Goal: Task Accomplishment & Management: Complete application form

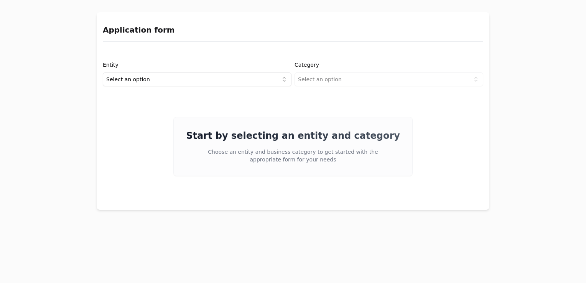
click at [186, 78] on html "Application form Entity Select an option Category Select an option Start by sel…" at bounding box center [293, 141] width 586 height 283
click at [320, 79] on html "Application form Entity Project or Company Category Select an option Start by s…" at bounding box center [293, 141] width 586 height 283
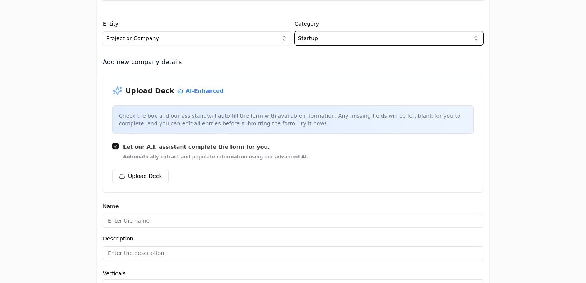
scroll to position [41, 0]
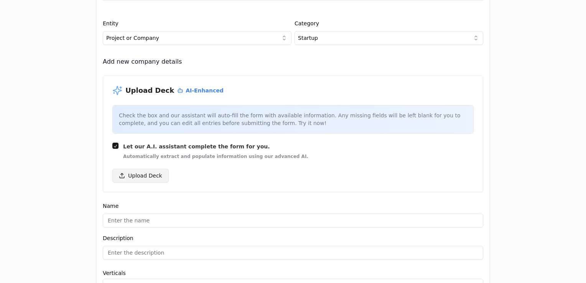
click at [148, 175] on button "Upload Deck" at bounding box center [140, 176] width 56 height 14
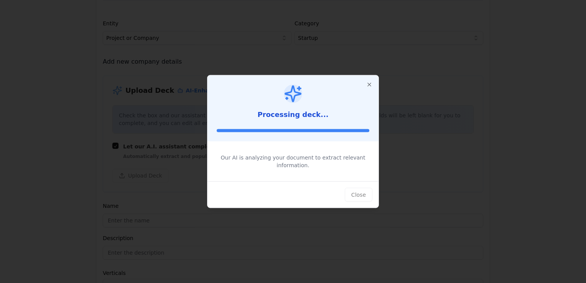
type input "Growcast"
type input "Somos el puente tecnológico entre productores y consumidores."
type textarea "Growcast revoluciona la manera de producir nuestros alimentos al conectar produ…"
type input "$68,000,000,000"
type input "$224,000,000"
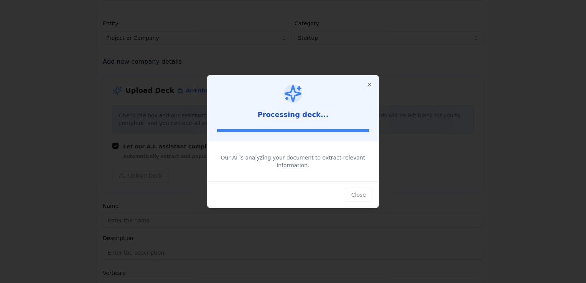
type input "$22,000,000"
type textarea "Growcast ayuda a productores a alinearse con la demanda de consumidores mediant…"
type textarea "Desarrollamos productos y servicios que permiten el control de espacios de cult…"
type textarea "Somos un SaaS donde los usuarios pagan por una licencia de uso que puede comenz…"
type textarea "Productores de frutas y hortalizas de mediana escala."
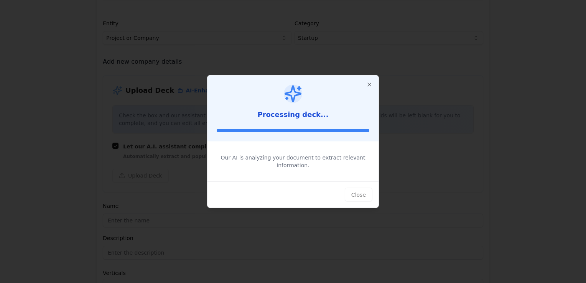
type textarea "La nueva ola de consumidores está cada vez más consciente y dispuesta a pagar m…"
type textarea "Hay un gran mercado potencial en la producción sostenible de cultivo primarios …"
type textarea "Buscamos $760K para acelerar nuestra expansión en LATAM, financiando operacione…"
type input "$4,500,000"
type textarea "La compañía está liderada por un equipo de cofundadores con experiencia diversa…"
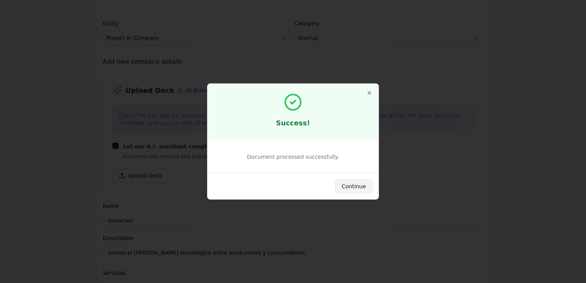
click at [354, 187] on button "Continue" at bounding box center [353, 187] width 37 height 14
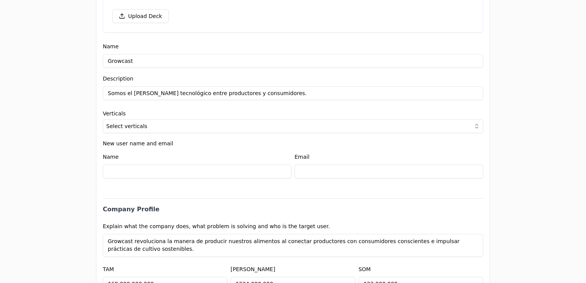
scroll to position [201, 0]
click at [206, 124] on button "Select verticals" at bounding box center [293, 126] width 381 height 14
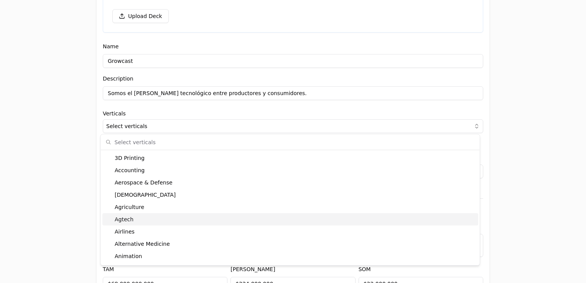
click at [158, 222] on div "Agtech" at bounding box center [290, 219] width 376 height 12
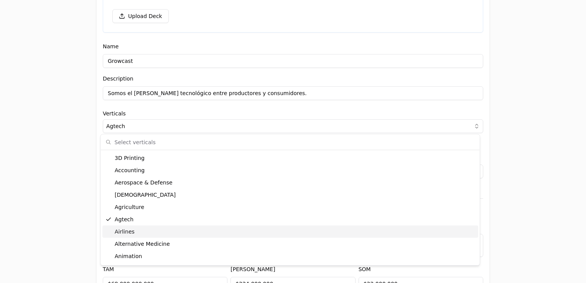
click at [67, 218] on div "Application form Entity Project or Company Category Startup Add new company det…" at bounding box center [293, 141] width 586 height 283
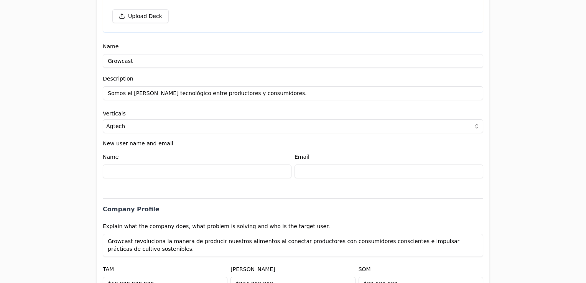
click at [130, 173] on input at bounding box center [197, 172] width 189 height 14
type input "[PERSON_NAME]"
type input "[EMAIL_ADDRESS][DOMAIN_NAME]"
select select "1d353006-4738-4b62-8191-e6fb0769daa5"
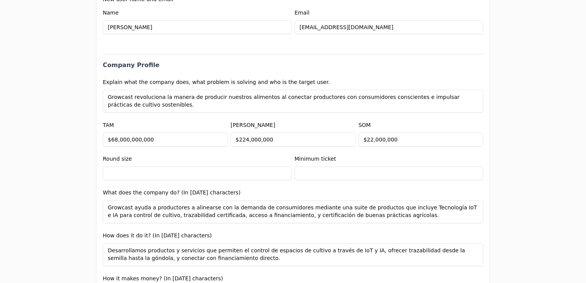
scroll to position [355, 0]
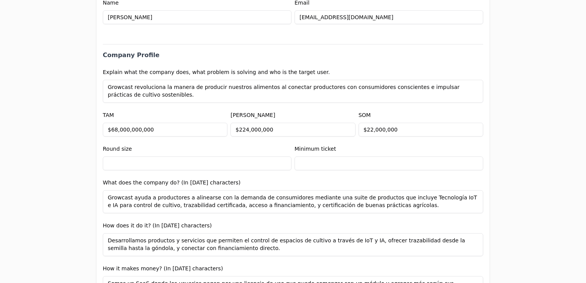
click at [114, 160] on input "text" at bounding box center [197, 164] width 189 height 14
type input "$760,000"
click at [302, 162] on input "text" at bounding box center [389, 164] width 189 height 14
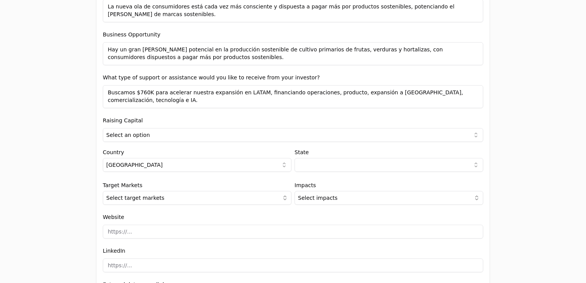
scroll to position [719, 0]
type input "$10,000"
click at [166, 134] on html "Application form Entity Project or Company Category Startup Add new company det…" at bounding box center [293, 141] width 586 height 283
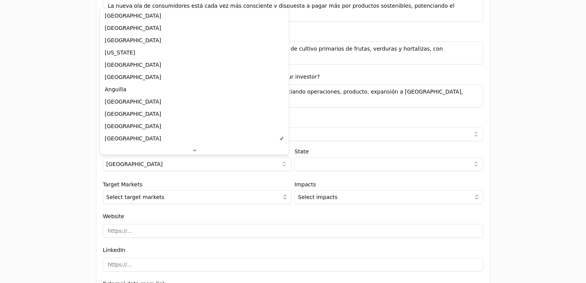
click at [142, 166] on html "Application form Entity Project or Company Category Startup Add new company det…" at bounding box center [293, 141] width 586 height 283
click at [299, 165] on html "Application form Entity Project or Company Category Startup Add new company det…" at bounding box center [293, 141] width 586 height 283
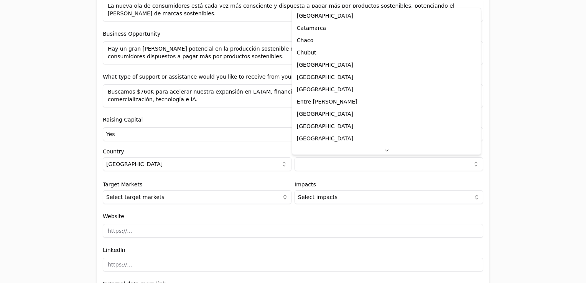
click at [299, 165] on html "Application form Entity Project or Company Category Startup Add new company det…" at bounding box center [293, 141] width 586 height 283
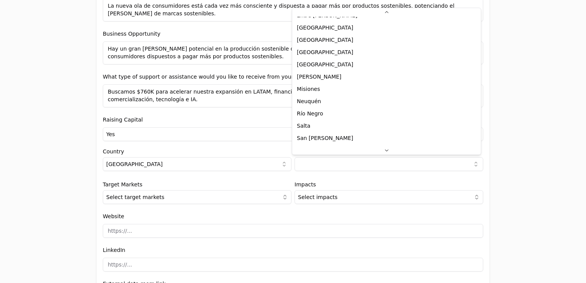
scroll to position [160, 0]
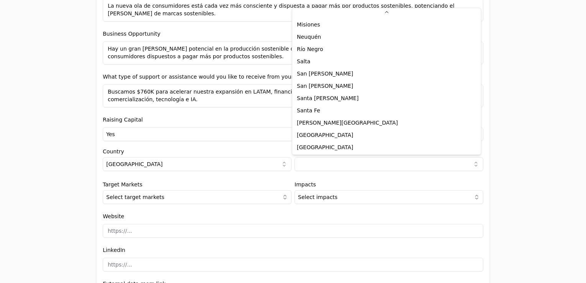
select select "S"
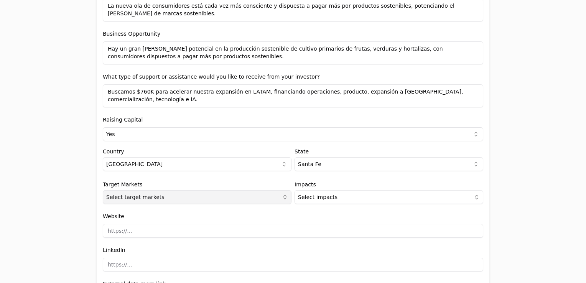
click at [242, 197] on button "Select target markets" at bounding box center [197, 197] width 189 height 14
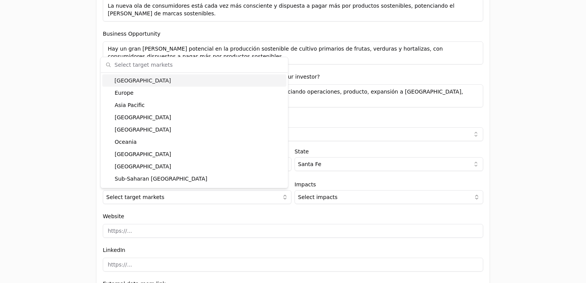
click at [211, 79] on div "Latin America" at bounding box center [194, 80] width 184 height 12
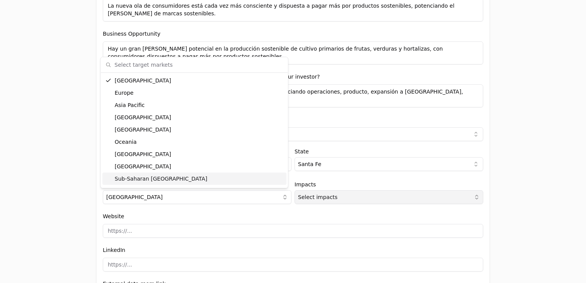
click at [317, 196] on span "Select impacts" at bounding box center [318, 197] width 40 height 8
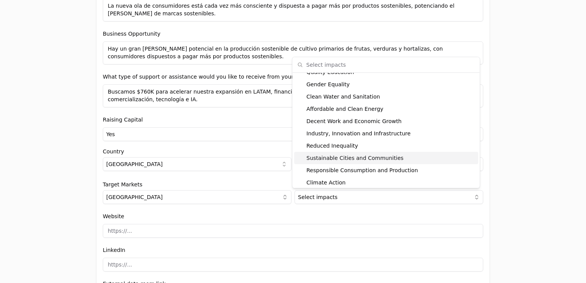
scroll to position [64, 0]
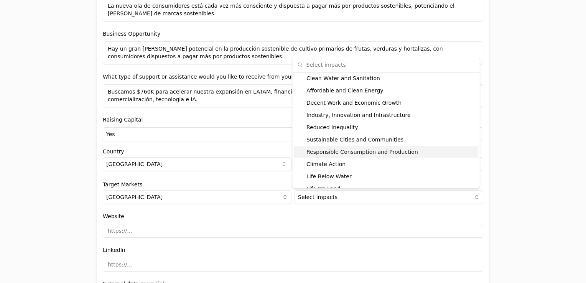
click at [313, 153] on div "Responsible Consumption and Production" at bounding box center [386, 152] width 184 height 12
click at [243, 214] on div "Website" at bounding box center [293, 225] width 381 height 26
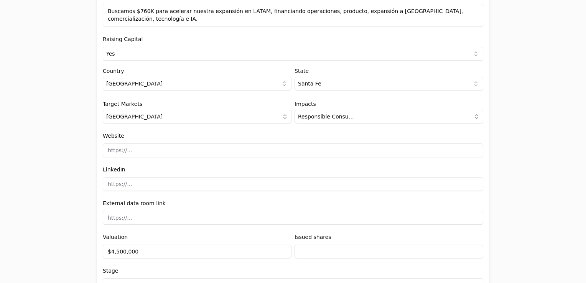
scroll to position [800, 0]
click at [150, 150] on input at bounding box center [293, 150] width 381 height 14
type input "[DOMAIN_NAME]"
click at [139, 185] on input at bounding box center [293, 184] width 381 height 14
click at [107, 216] on input at bounding box center [293, 217] width 381 height 14
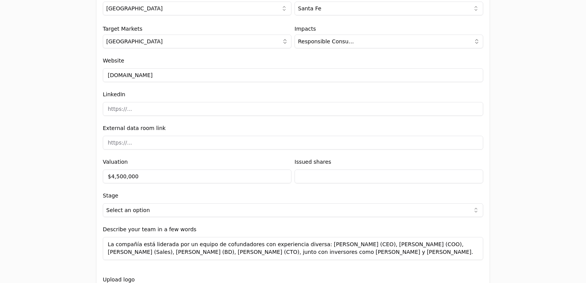
scroll to position [876, 0]
click at [114, 174] on input "$4,500,000" at bounding box center [197, 175] width 189 height 14
type input "$3,500,000"
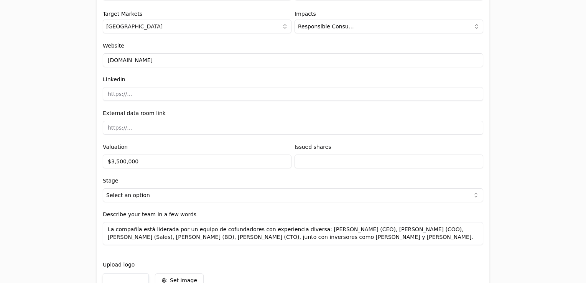
scroll to position [891, 0]
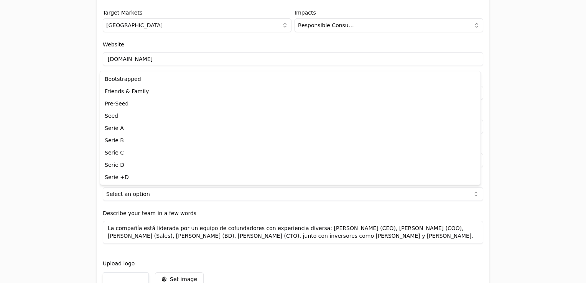
click at [152, 193] on html "Application form Entity Project or Company Category Startup Add new company det…" at bounding box center [293, 141] width 586 height 283
select select "738ef700-f130-44e3-98e2-a96b6b0c1128"
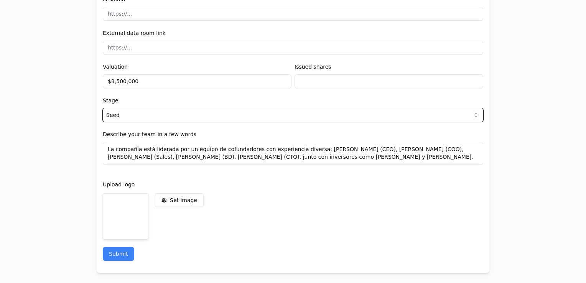
scroll to position [972, 0]
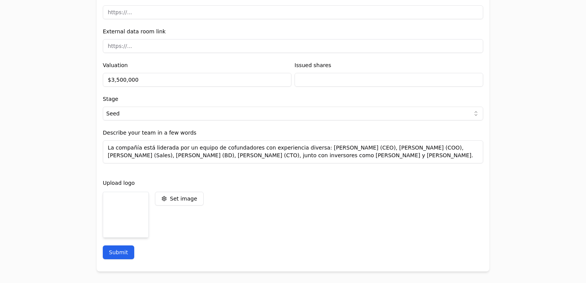
click at [114, 249] on button "Submit" at bounding box center [118, 253] width 31 height 14
click at [133, 215] on div at bounding box center [126, 215] width 46 height 46
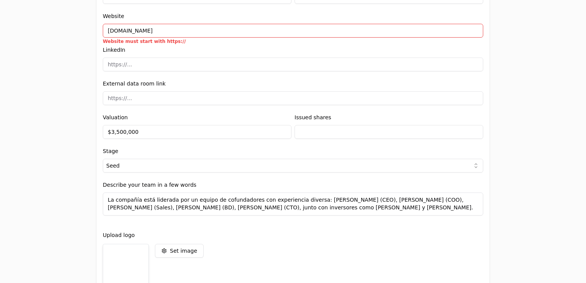
scroll to position [918, 0]
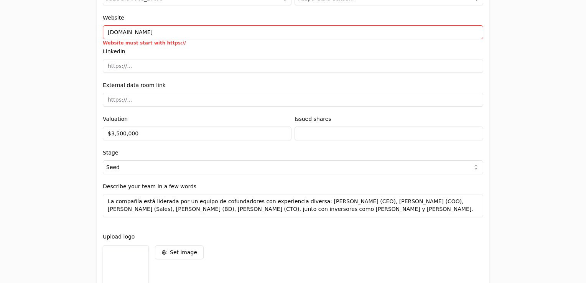
click at [160, 30] on input "[DOMAIN_NAME]" at bounding box center [293, 32] width 381 height 14
drag, startPoint x: 160, startPoint y: 31, endPoint x: 57, endPoint y: 32, distance: 102.8
click at [57, 32] on div "Application form Entity Project or Company Category Startup Add new company det…" at bounding box center [293, 141] width 586 height 283
paste input "https://www.growcast.io/"
type input "https://www.growcast.io/"
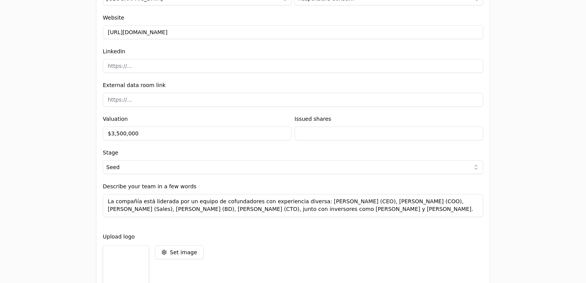
click at [123, 67] on input at bounding box center [293, 66] width 381 height 14
paste input "https://www.linkedin.com/company/growcast-io/?viewAsMember=true"
drag, startPoint x: 218, startPoint y: 64, endPoint x: 321, endPoint y: 67, distance: 102.5
click at [321, 67] on input "https://www.linkedin.com/company/growcast-io/?viewAsMember=true" at bounding box center [293, 66] width 381 height 14
type input "https://www.linkedin.com/company/growcast-io"
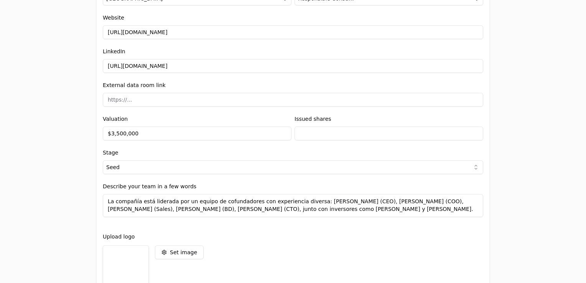
click at [163, 99] on input at bounding box center [293, 100] width 381 height 14
click at [112, 134] on input "$3,500,000" at bounding box center [197, 134] width 189 height 14
click at [114, 132] on input "$3,500,000" at bounding box center [197, 134] width 189 height 14
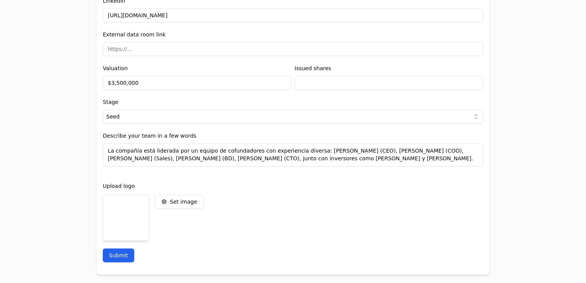
click at [117, 256] on button "Submit" at bounding box center [118, 256] width 31 height 14
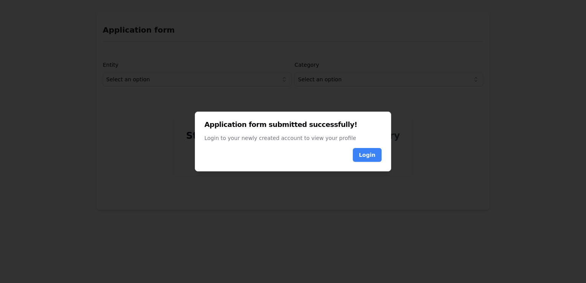
scroll to position [0, 0]
click at [358, 157] on button "Login" at bounding box center [367, 155] width 29 height 14
click at [346, 160] on div "Login" at bounding box center [293, 155] width 177 height 14
click at [296, 225] on div at bounding box center [293, 141] width 586 height 283
click at [371, 160] on button "Login" at bounding box center [367, 155] width 29 height 14
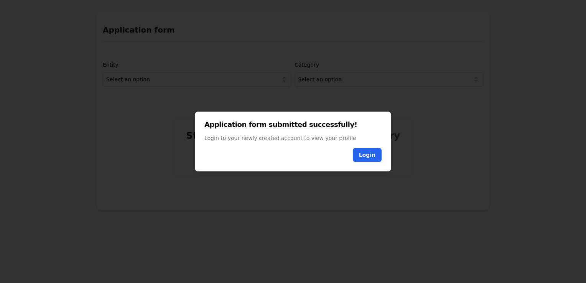
click at [370, 160] on button "Login" at bounding box center [367, 155] width 29 height 14
click at [255, 67] on div at bounding box center [293, 141] width 586 height 283
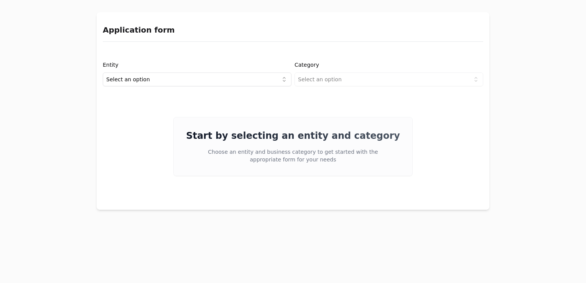
click at [255, 81] on html "Application form Entity Select an option Category Select an option Start by sel…" at bounding box center [293, 141] width 586 height 283
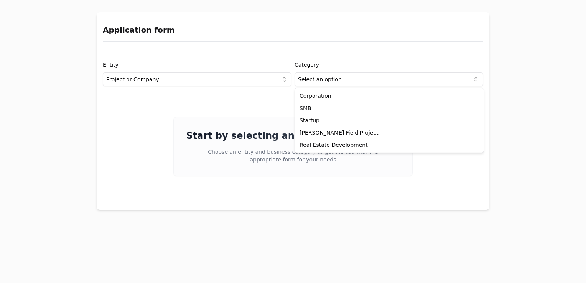
click at [356, 81] on html "Application form Entity Project or Company Category Select an option Start by s…" at bounding box center [293, 141] width 586 height 283
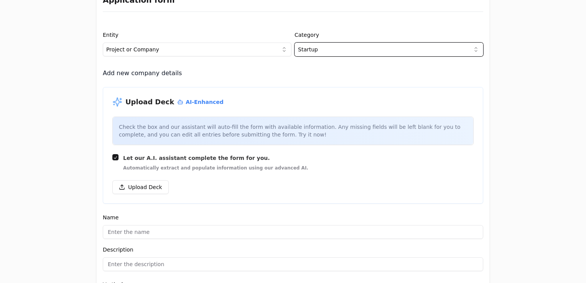
scroll to position [31, 0]
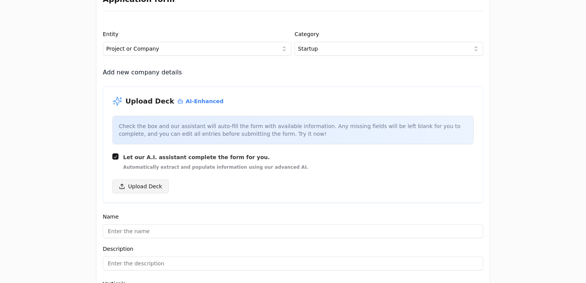
click at [136, 186] on button "Upload Deck" at bounding box center [140, 187] width 56 height 14
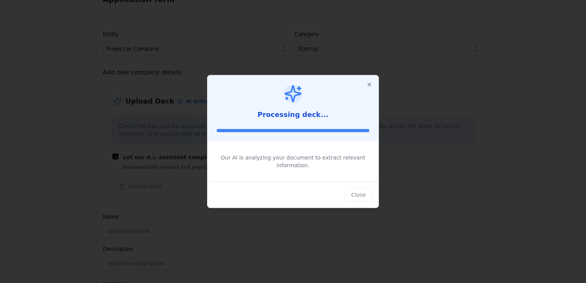
type input "Growcast"
type input "Somos el puente tecnológico entre productores y consumidores."
type textarea "Growcast ayuda a productores a alinearse con la demanda de los consumidores a t…"
type input "$68,000,000,000"
type input "$224,000,000"
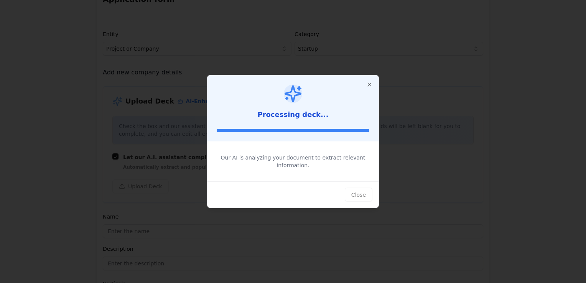
type input "$22,000,000"
type textarea "Desarrollamos una suite de productos para agricultores, incluyendo control de c…"
type textarea "Utilizando tecnología IoT e IA para controlar el espacio de cultivo y ofrecer u…"
type textarea "Operamos un modelo SaaS donde los usuarios pagan por una licencia de uso mensua…"
type textarea "Productores de frutas y hortalizas de mediana escala."
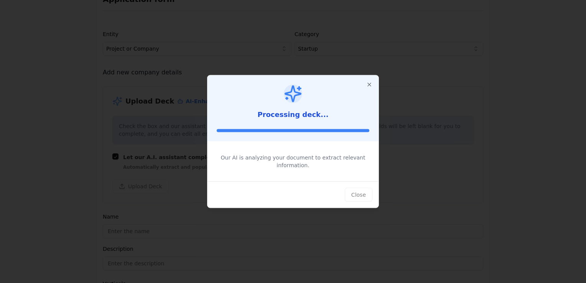
type textarea "La creciente conciencia verde de los consumidores globales está impulsando la d…"
type textarea "Hay una oportunidad en la demanda creciente por productos agrícolas sostenibles…"
type textarea "Buscamos $760K para acelerar la expansión en LATAM, especialmente en [GEOGRAPHI…"
type input "$4,500,000"
type textarea "Combinamos un equipo experimentado con [PERSON_NAME], [PERSON_NAME], [PERSON_NA…"
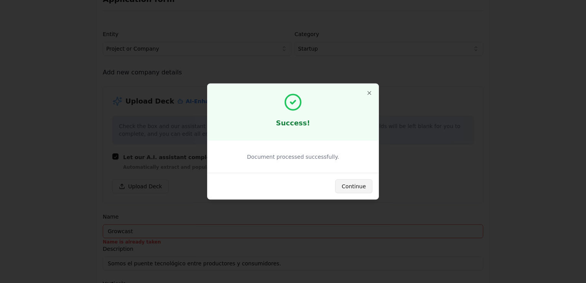
click at [361, 187] on button "Continue" at bounding box center [353, 187] width 37 height 14
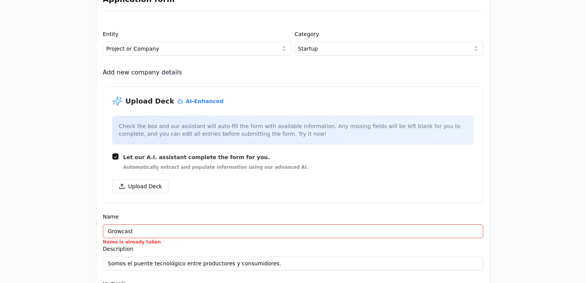
click at [172, 232] on input "Growcast" at bounding box center [293, 231] width 381 height 14
click at [173, 252] on div "Description Somos el puente tecnológico entre productores y consumidores." at bounding box center [293, 257] width 381 height 26
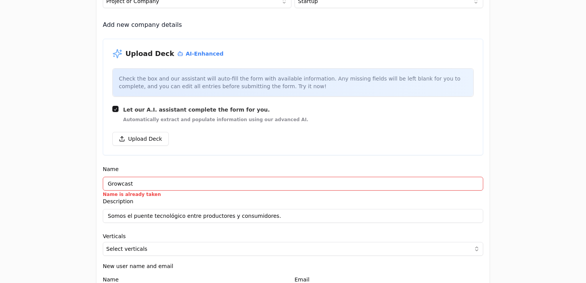
scroll to position [57, 0]
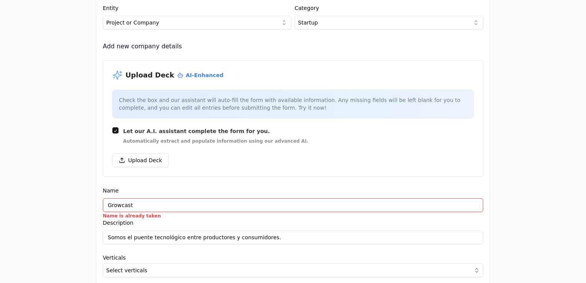
click at [147, 203] on input "Growcast" at bounding box center [293, 205] width 381 height 14
drag, startPoint x: 147, startPoint y: 203, endPoint x: 84, endPoint y: 202, distance: 62.2
click at [84, 202] on div "Application form Entity Project or Company Category Startup Add new company det…" at bounding box center [293, 141] width 586 height 283
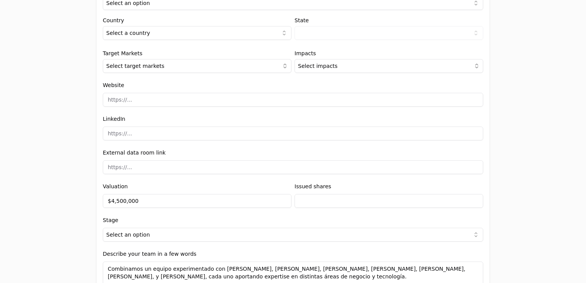
scroll to position [972, 0]
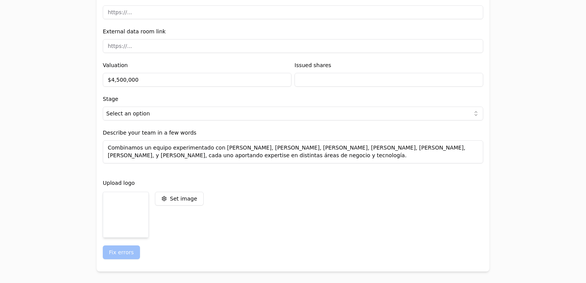
click at [112, 253] on div "Fix errors" at bounding box center [293, 253] width 381 height 14
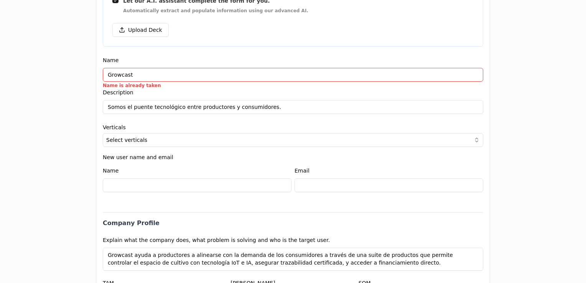
scroll to position [124, 0]
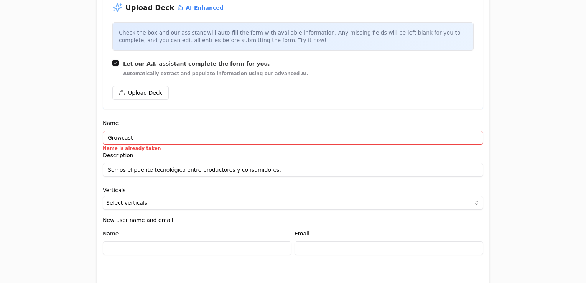
click at [135, 137] on input "Growcast" at bounding box center [293, 138] width 381 height 14
type input "[PERSON_NAME]"
type input "[EMAIL_ADDRESS][DOMAIN_NAME]"
type input "$760,000"
type input "$10,000"
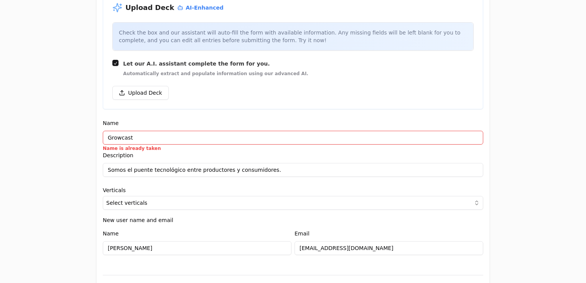
select select "1d353006-4738-4b62-8191-e6fb0769daa5"
type input "[DOMAIN_NAME]"
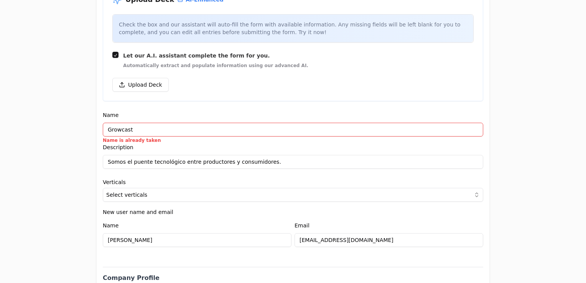
scroll to position [132, 0]
click at [134, 164] on input "Somos el puente tecnológico entre productores y consumidores." at bounding box center [293, 162] width 381 height 14
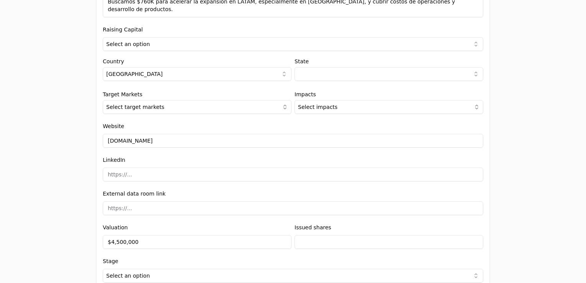
scroll to position [972, 0]
